Goal: Check status: Check status

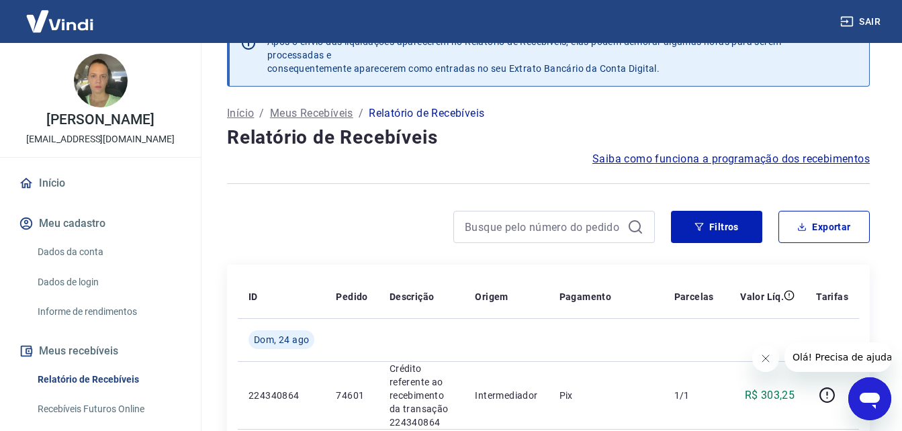
scroll to position [67, 0]
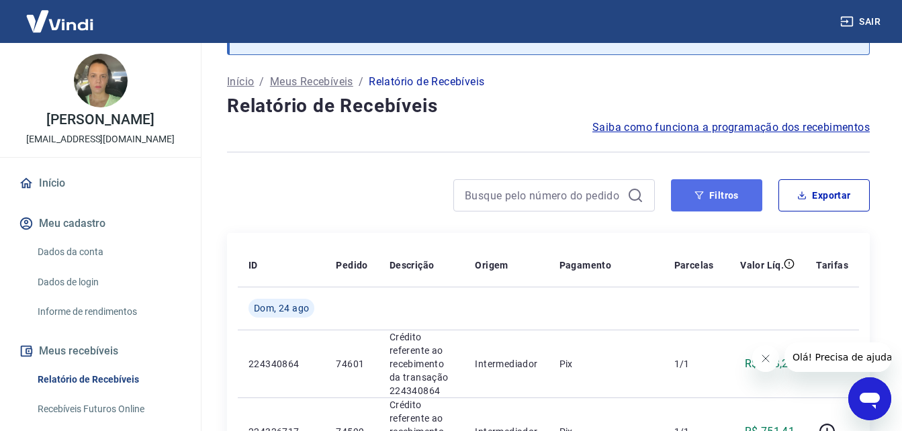
click at [727, 200] on button "Filtros" at bounding box center [716, 195] width 91 height 32
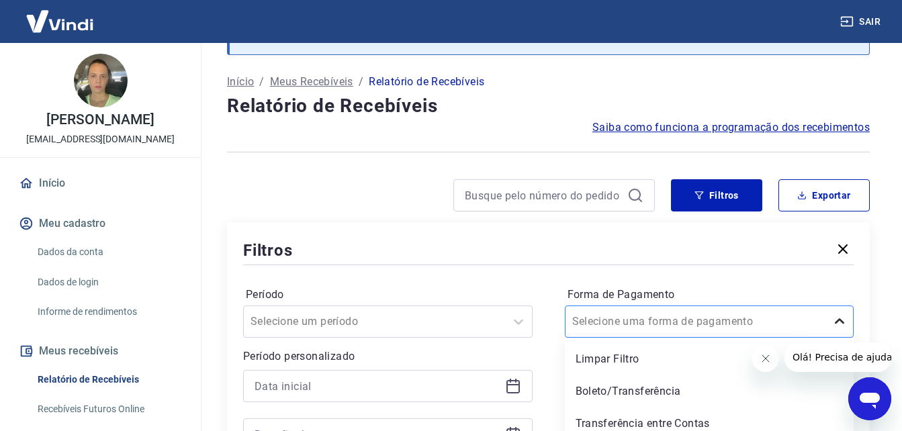
scroll to position [140, 0]
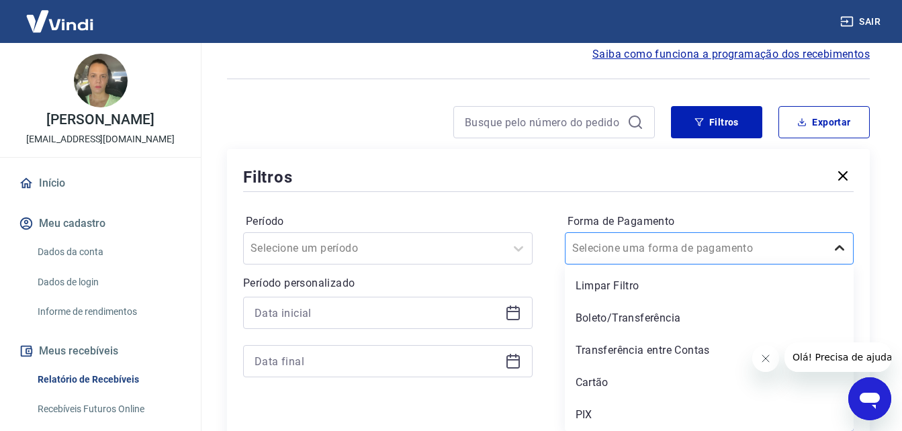
click at [845, 265] on div "option Boleto/Transferência focused, 2 of 5. 5 results available. Use Up and Do…" at bounding box center [709, 248] width 289 height 32
click at [649, 312] on div "Boleto/Transferência" at bounding box center [709, 318] width 289 height 27
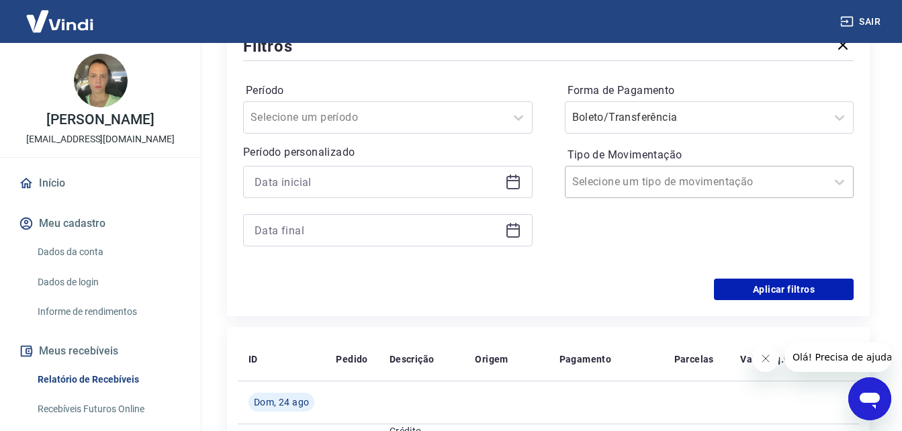
scroll to position [275, 0]
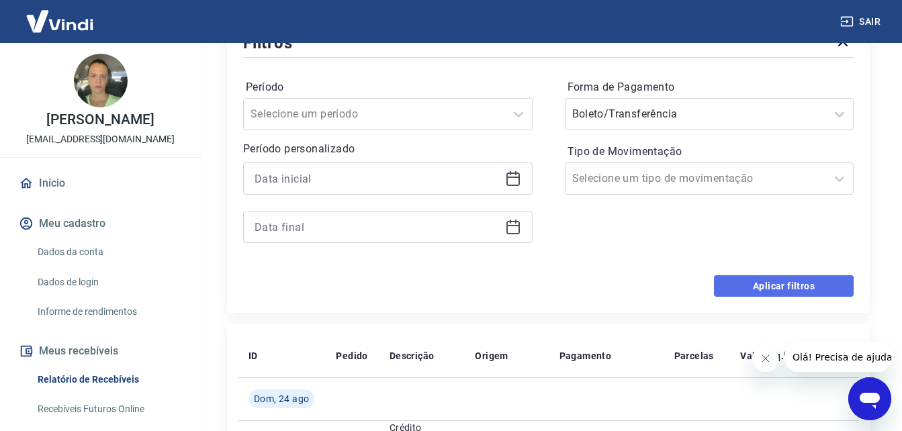
click at [772, 292] on button "Aplicar filtros" at bounding box center [784, 285] width 140 height 21
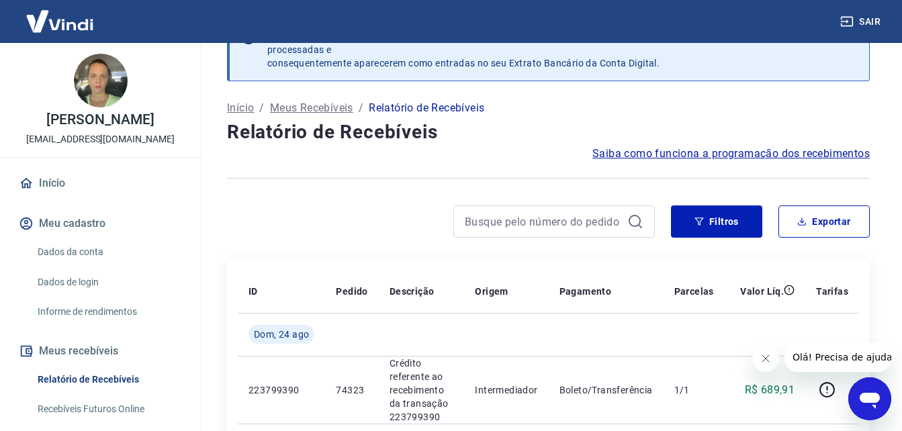
scroll to position [275, 0]
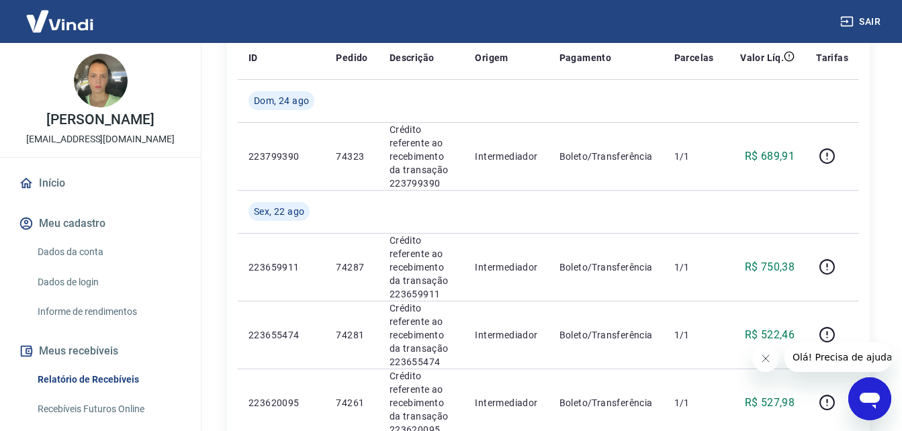
click at [50, 198] on link "Início" at bounding box center [100, 184] width 169 height 30
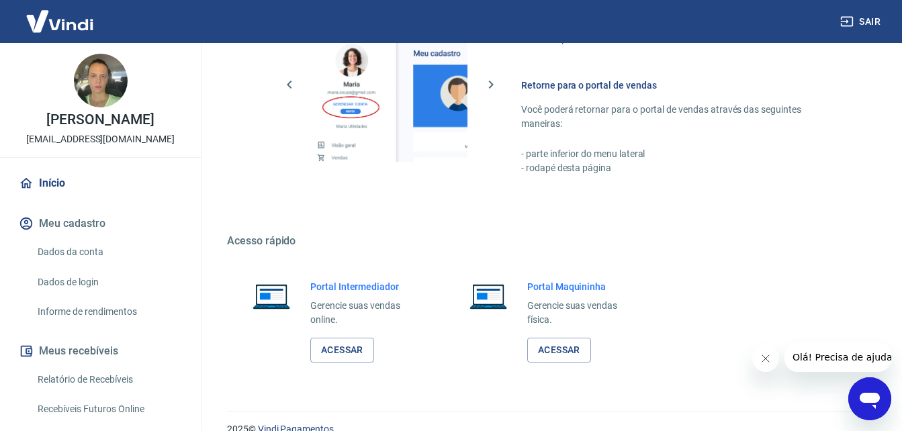
scroll to position [671, 0]
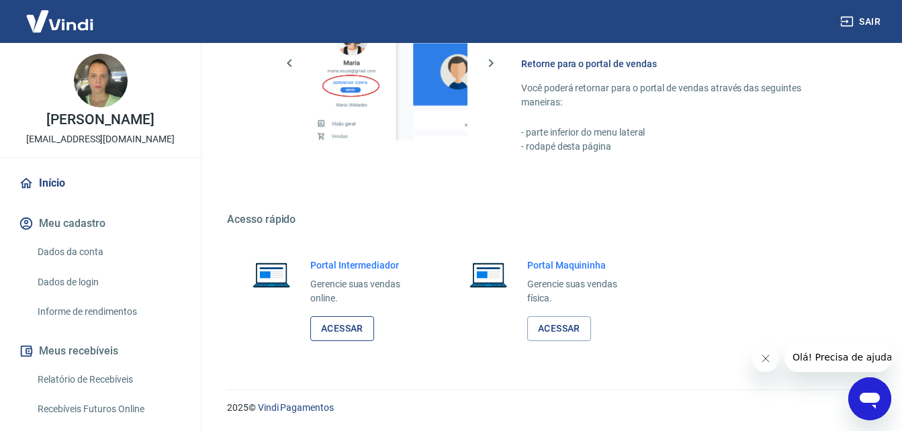
click at [345, 327] on link "Acessar" at bounding box center [342, 328] width 64 height 25
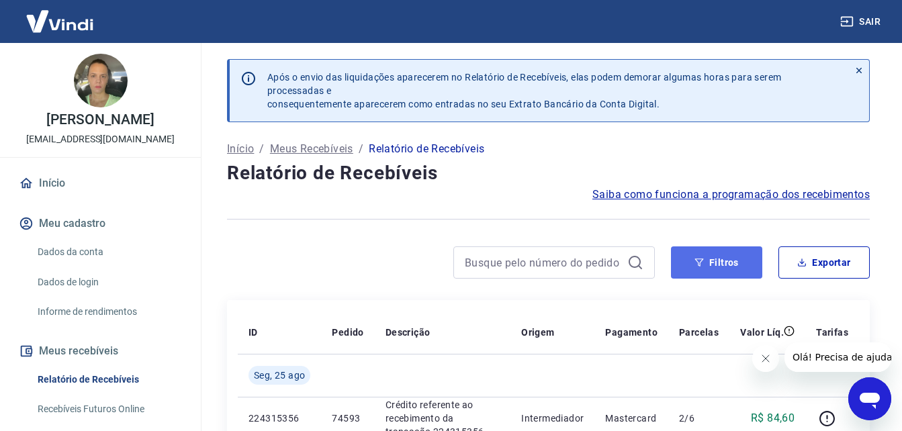
click at [721, 265] on button "Filtros" at bounding box center [716, 263] width 91 height 32
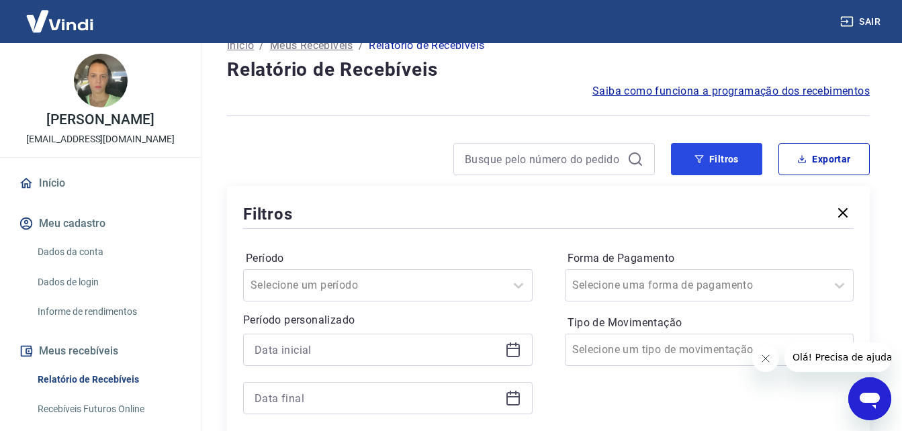
scroll to position [134, 0]
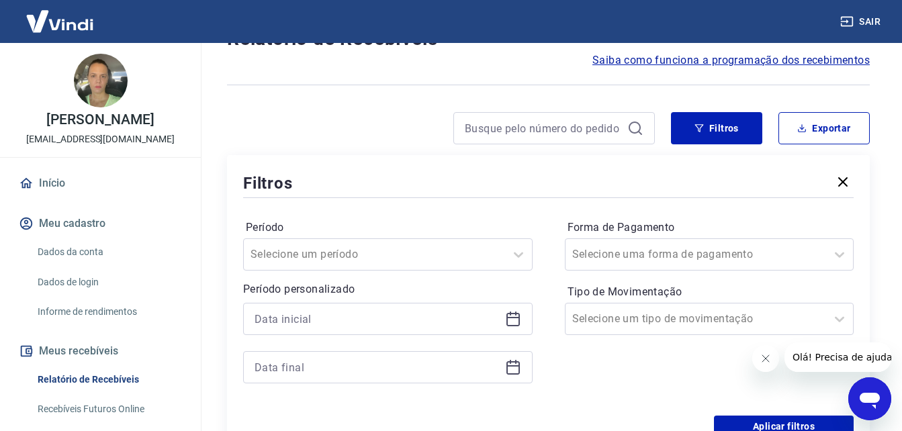
click at [767, 357] on icon "Fechar mensagem da empresa" at bounding box center [765, 358] width 7 height 7
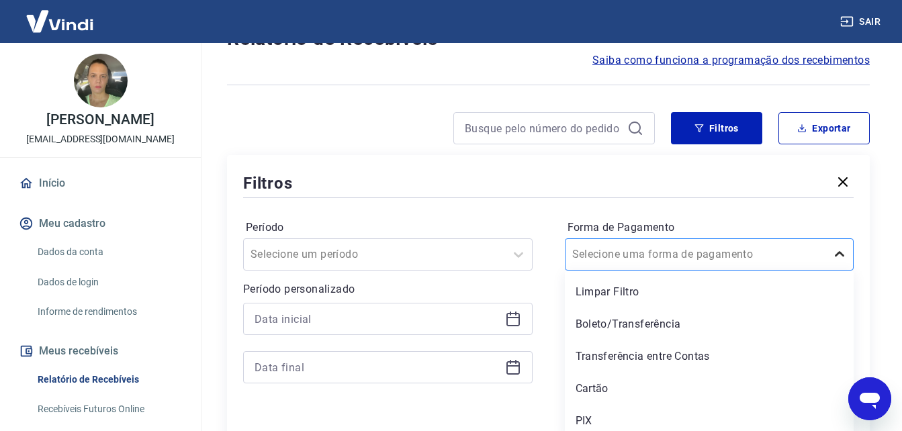
scroll to position [140, 0]
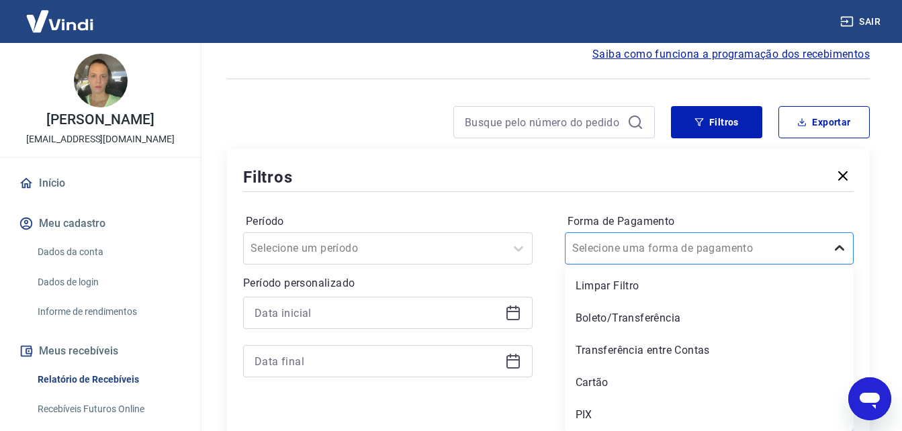
click at [836, 252] on icon at bounding box center [840, 248] width 16 height 16
click at [668, 313] on div "Boleto/Transferência" at bounding box center [709, 318] width 289 height 27
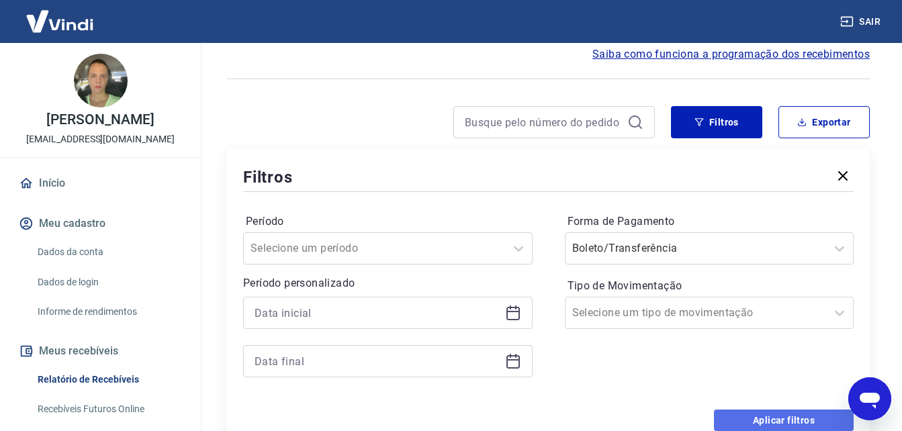
click at [778, 418] on button "Aplicar filtros" at bounding box center [784, 420] width 140 height 21
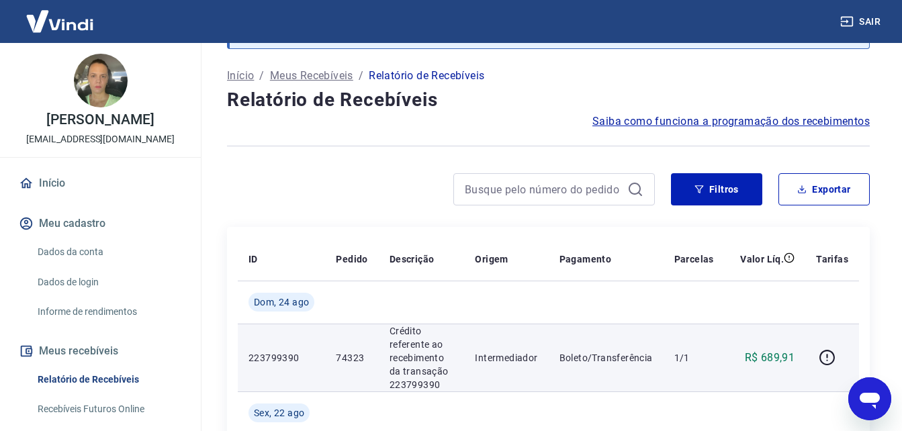
scroll to position [6, 0]
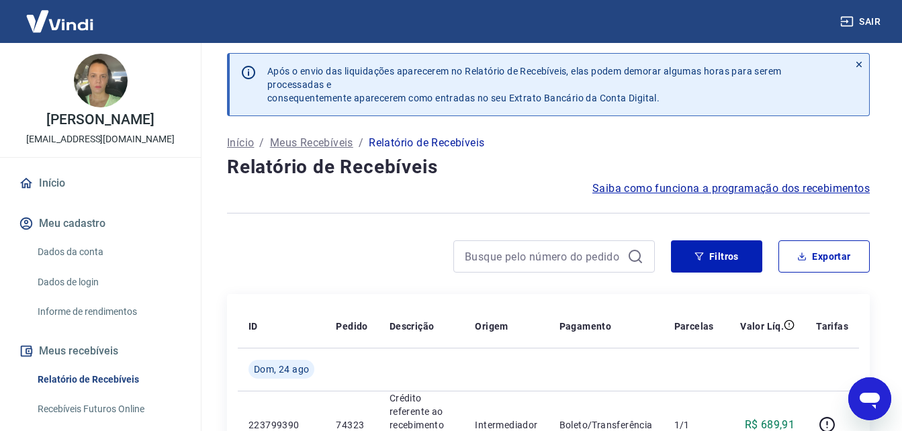
click at [47, 197] on link "Início" at bounding box center [100, 184] width 169 height 30
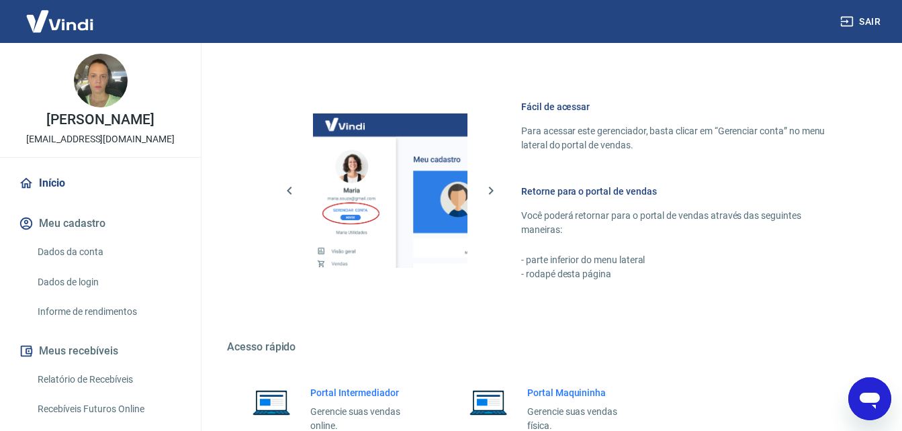
scroll to position [671, 0]
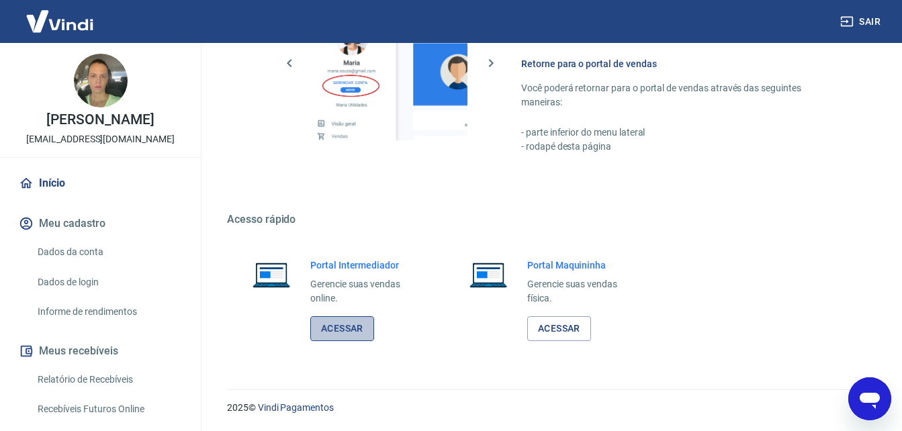
click at [338, 330] on link "Acessar" at bounding box center [342, 328] width 64 height 25
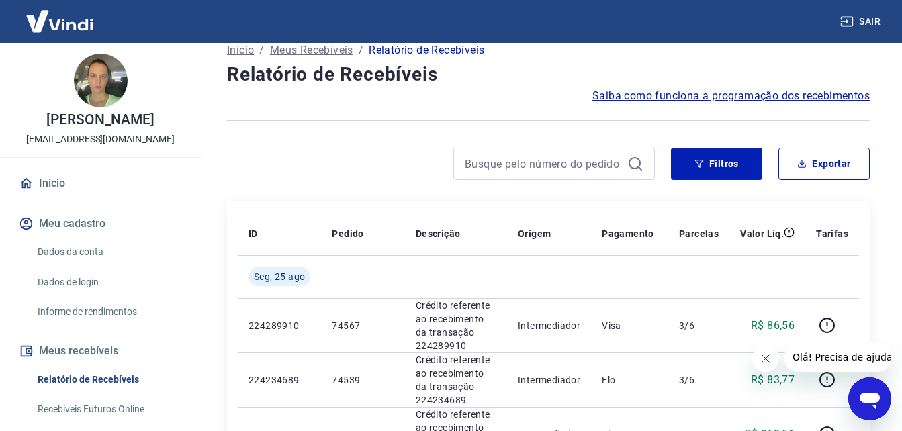
scroll to position [134, 0]
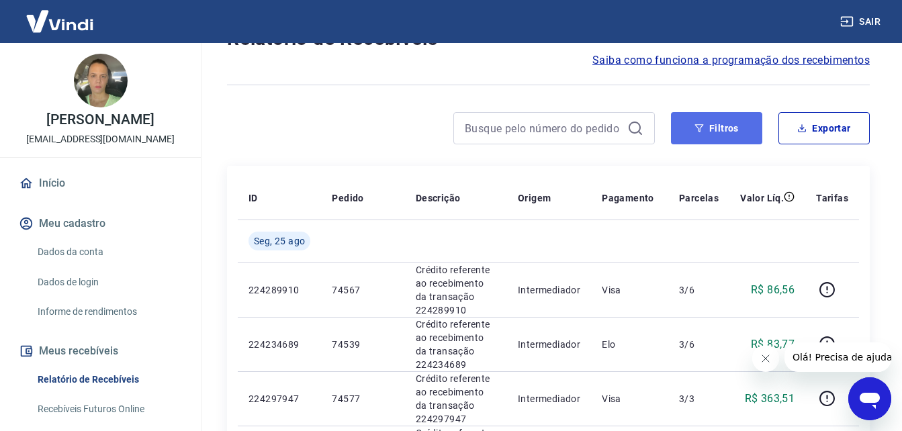
click at [712, 131] on button "Filtros" at bounding box center [716, 128] width 91 height 32
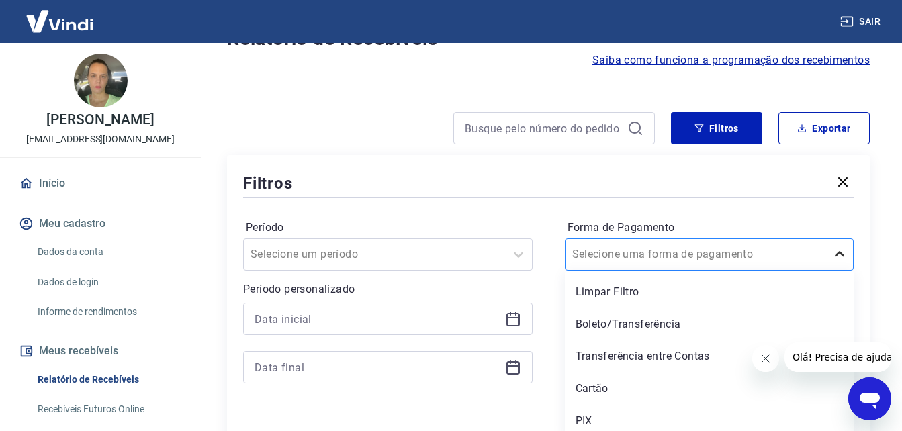
scroll to position [140, 0]
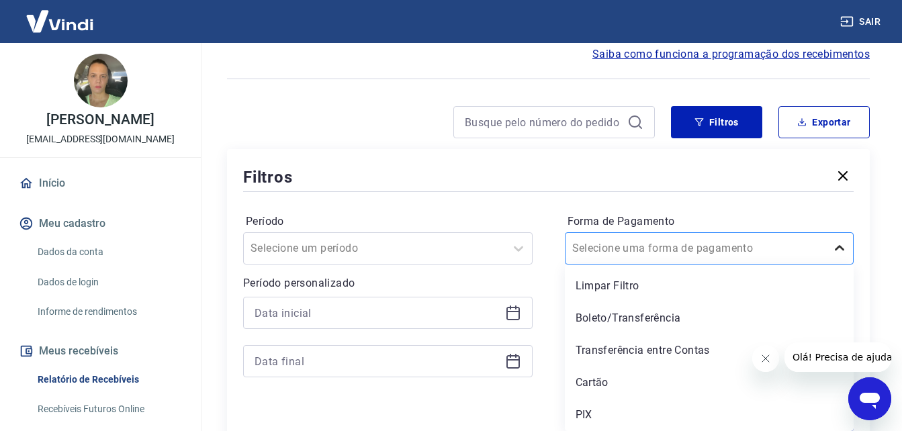
click at [841, 253] on icon at bounding box center [840, 248] width 16 height 16
click at [653, 314] on div "Boleto/Transferência" at bounding box center [709, 318] width 289 height 27
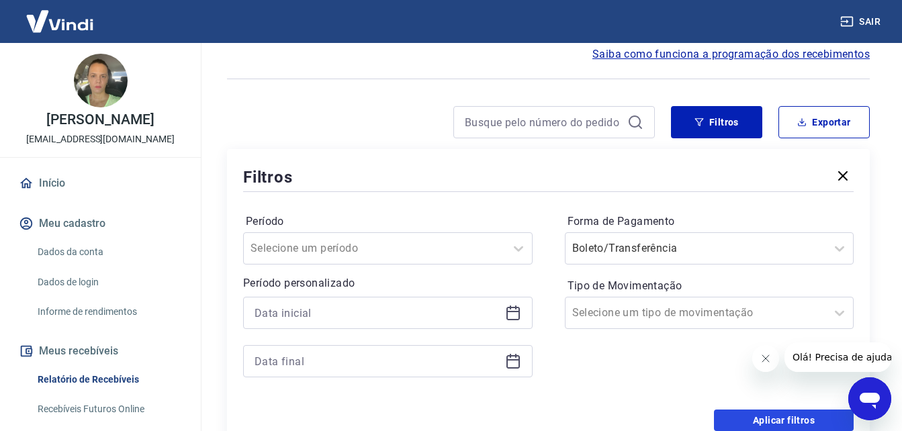
click at [762, 419] on button "Aplicar filtros" at bounding box center [784, 420] width 140 height 21
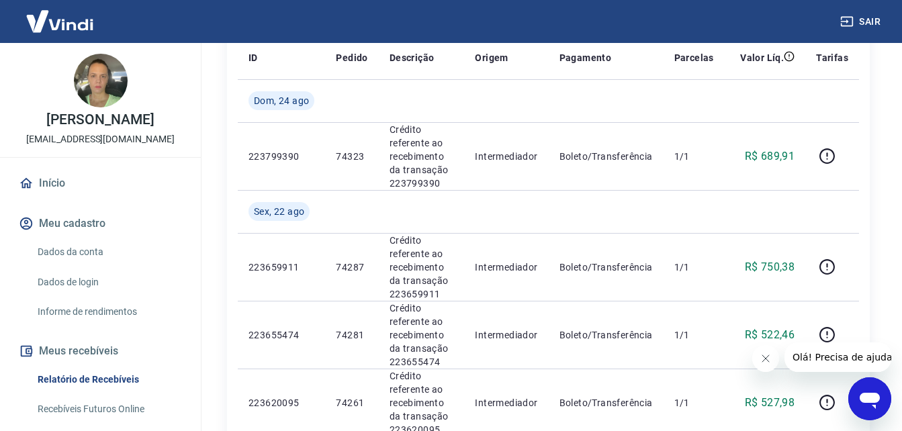
scroll to position [342, 0]
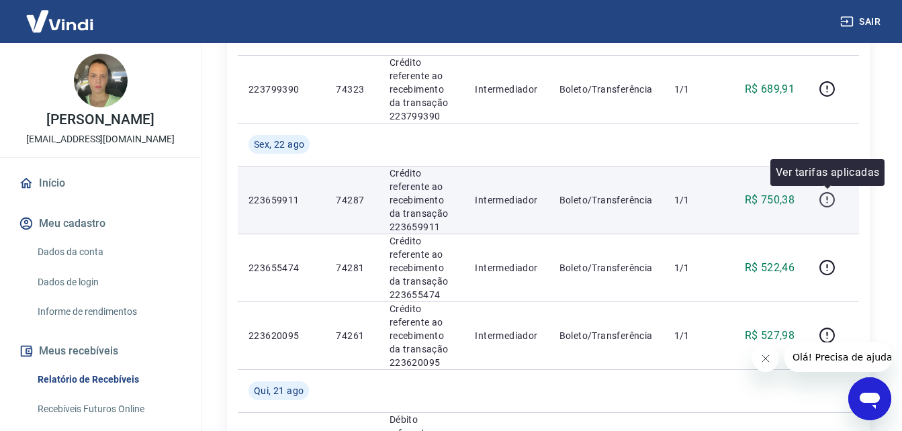
click at [827, 204] on icon "button" at bounding box center [827, 199] width 17 height 17
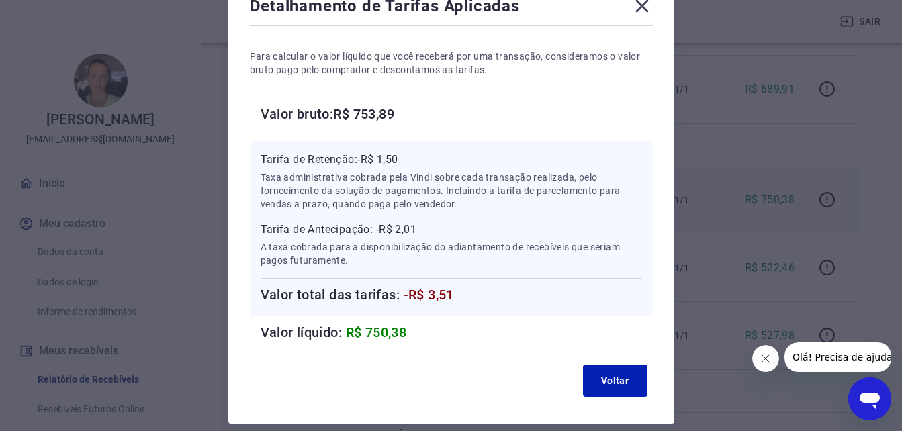
scroll to position [67, 0]
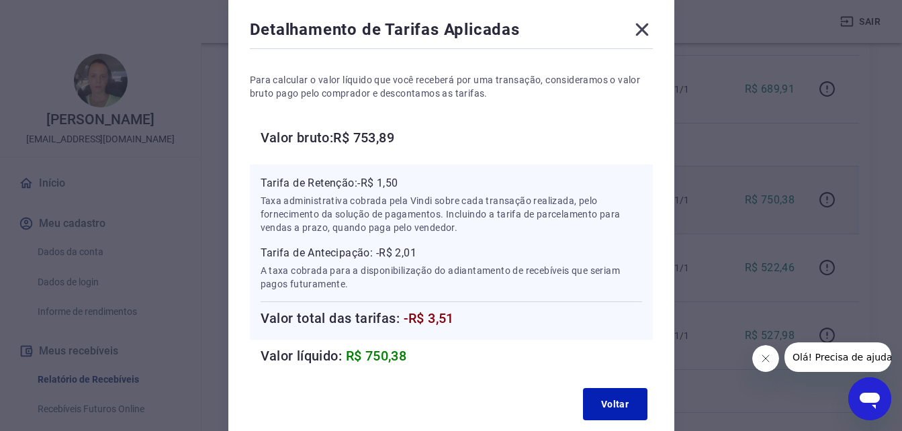
click at [639, 28] on icon at bounding box center [641, 30] width 13 height 13
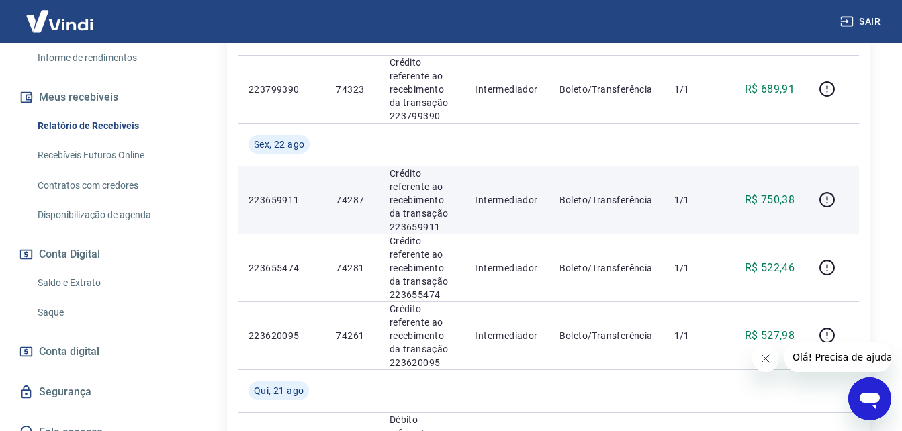
scroll to position [273, 0]
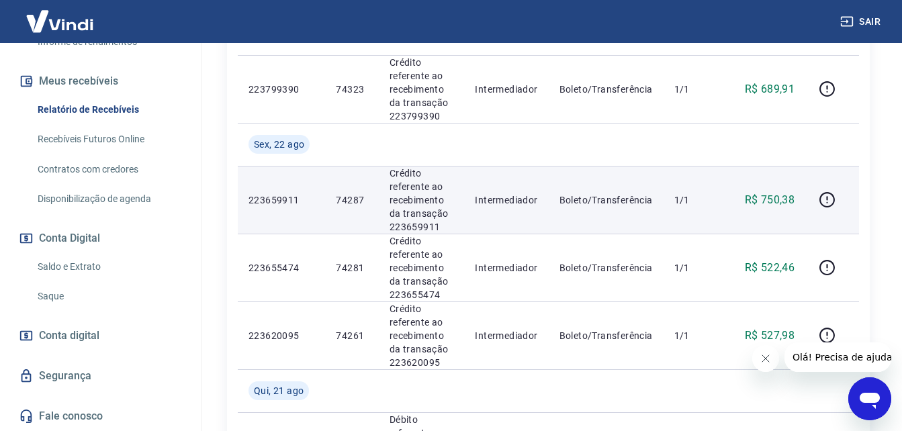
click at [63, 278] on link "Saldo e Extrato" at bounding box center [108, 267] width 152 height 28
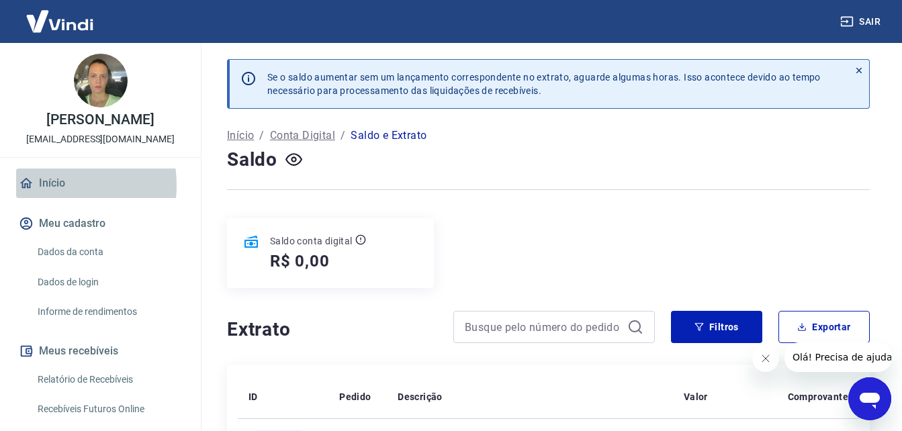
click at [46, 198] on link "Início" at bounding box center [100, 184] width 169 height 30
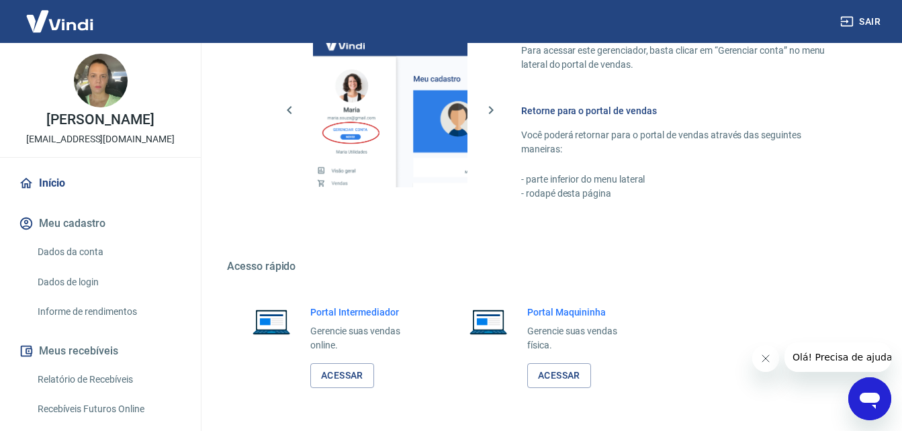
scroll to position [671, 0]
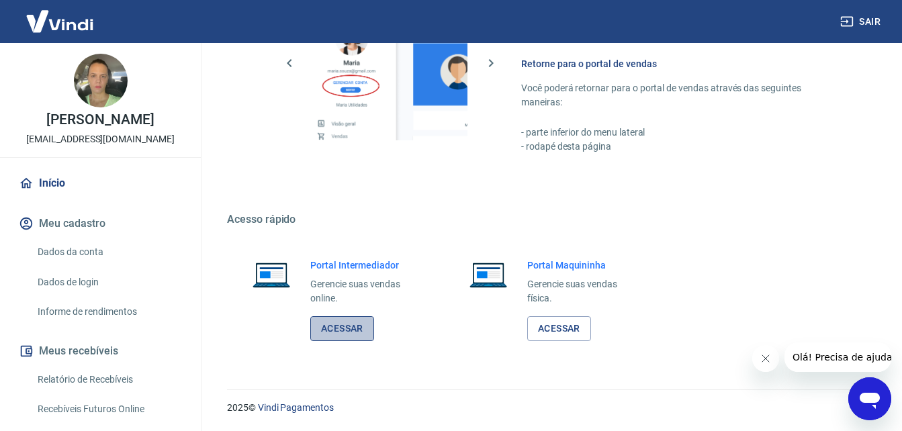
click at [346, 331] on link "Acessar" at bounding box center [342, 328] width 64 height 25
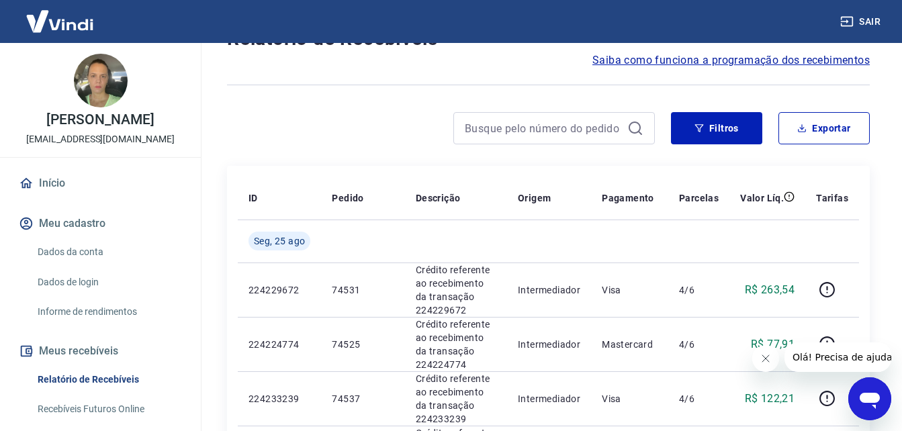
scroll to position [67, 0]
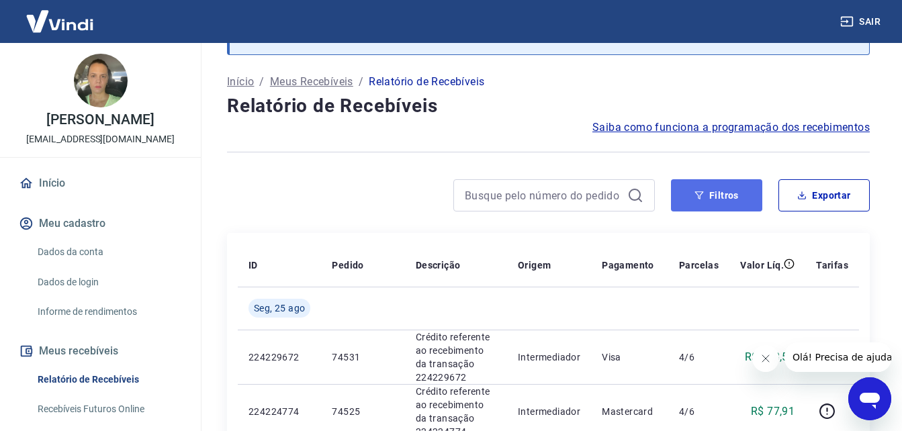
click at [715, 199] on button "Filtros" at bounding box center [716, 195] width 91 height 32
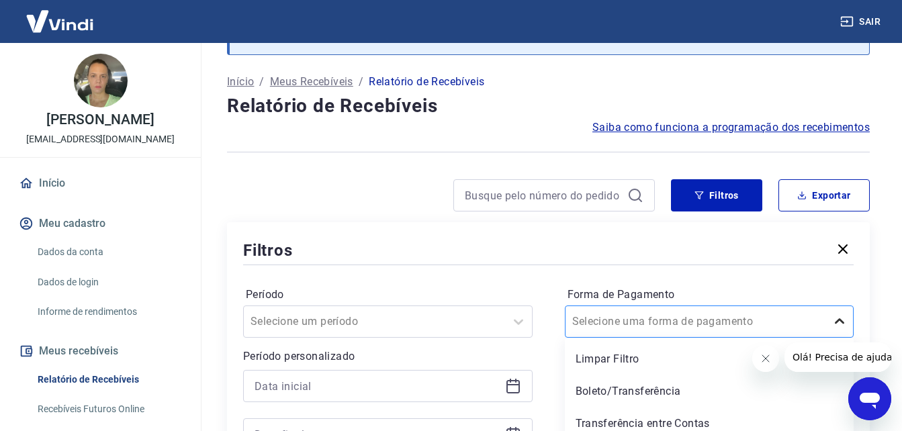
scroll to position [140, 0]
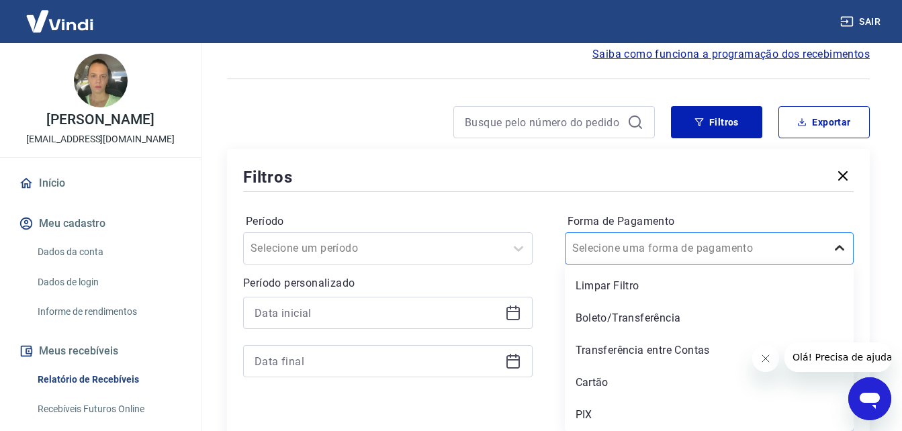
click at [840, 265] on div "option Boleto/Transferência focused, 2 of 5. 5 results available. Use Up and Do…" at bounding box center [709, 248] width 289 height 32
click at [668, 316] on div "Boleto/Transferência" at bounding box center [709, 318] width 289 height 27
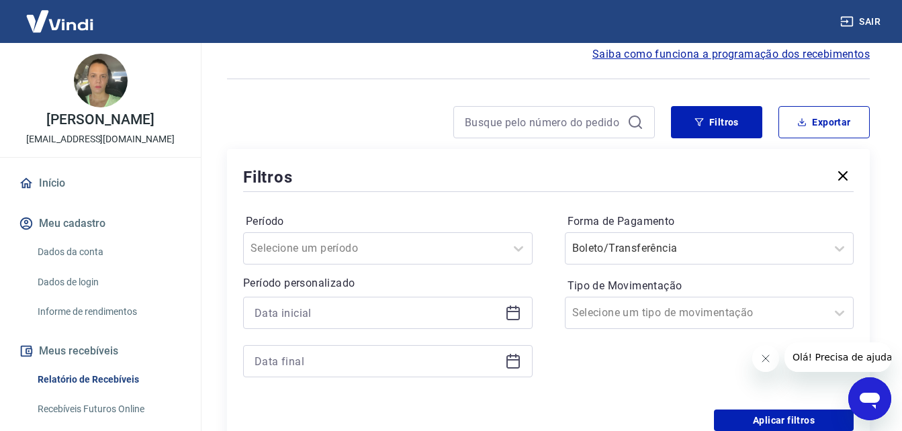
click at [763, 356] on icon "Fechar mensagem da empresa" at bounding box center [765, 358] width 11 height 11
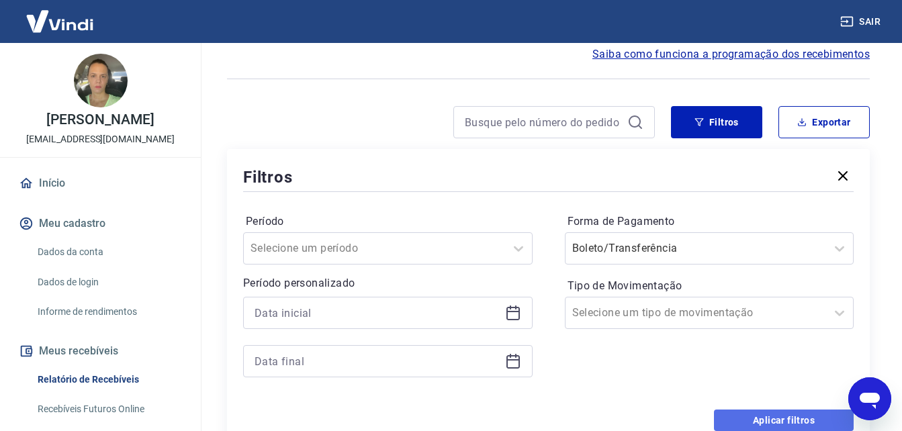
click at [768, 417] on button "Aplicar filtros" at bounding box center [784, 420] width 140 height 21
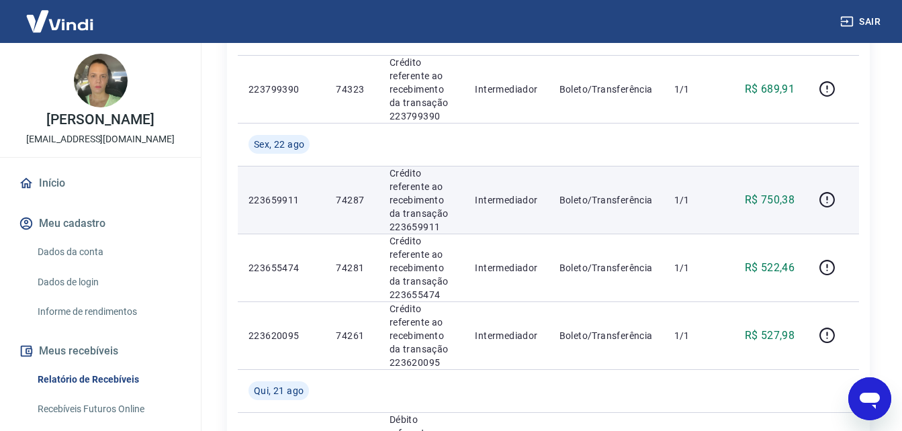
scroll to position [275, 0]
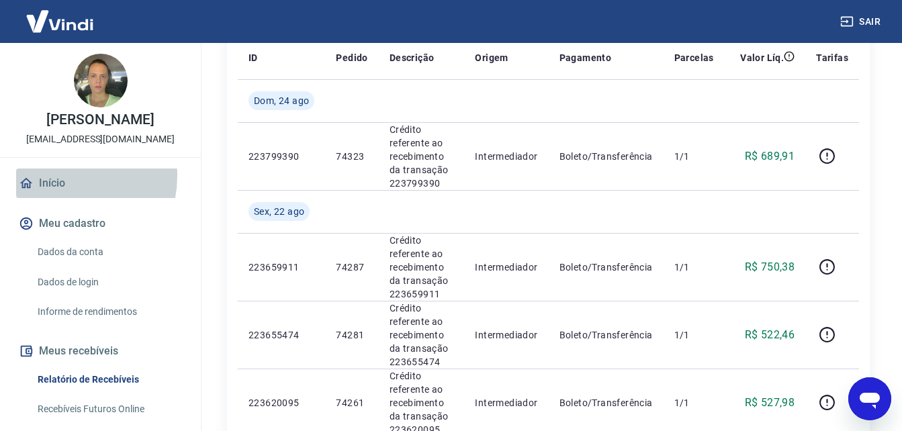
click at [58, 189] on link "Início" at bounding box center [100, 184] width 169 height 30
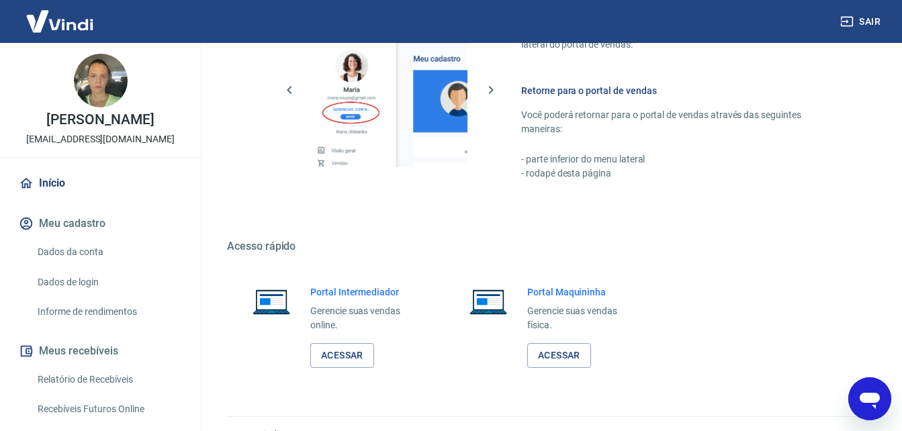
scroll to position [671, 0]
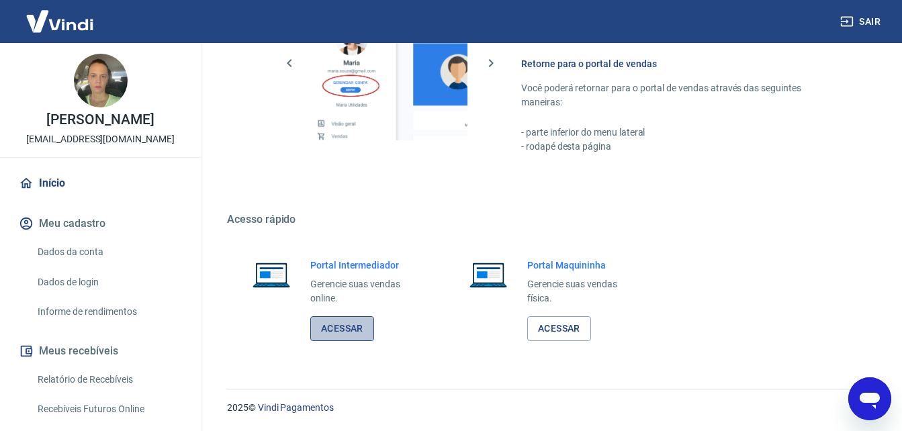
click at [352, 326] on link "Acessar" at bounding box center [342, 328] width 64 height 25
